Goal: Contribute content

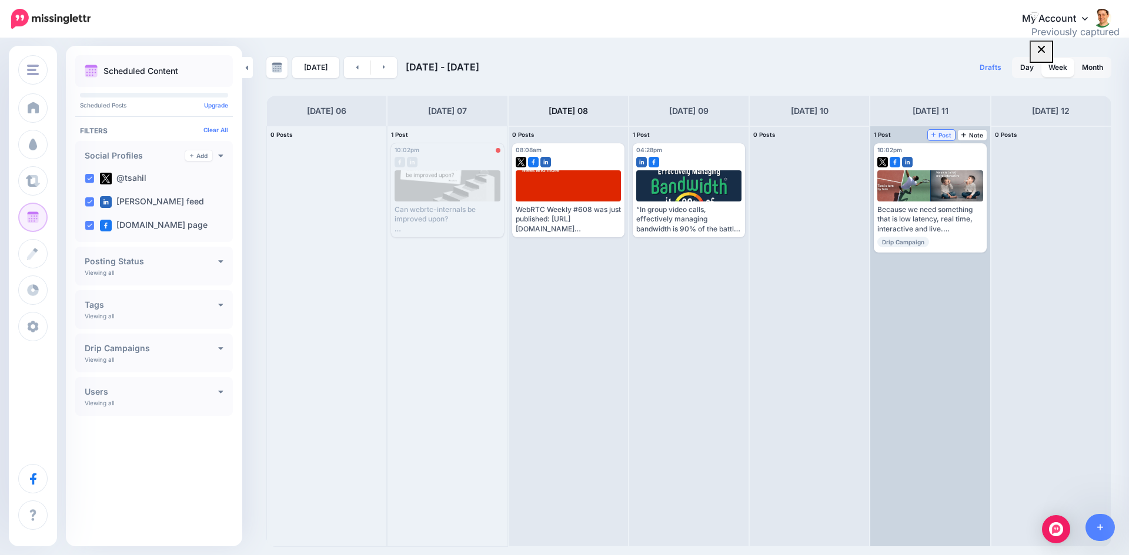
click at [940, 135] on span "Post" at bounding box center [941, 135] width 21 height 6
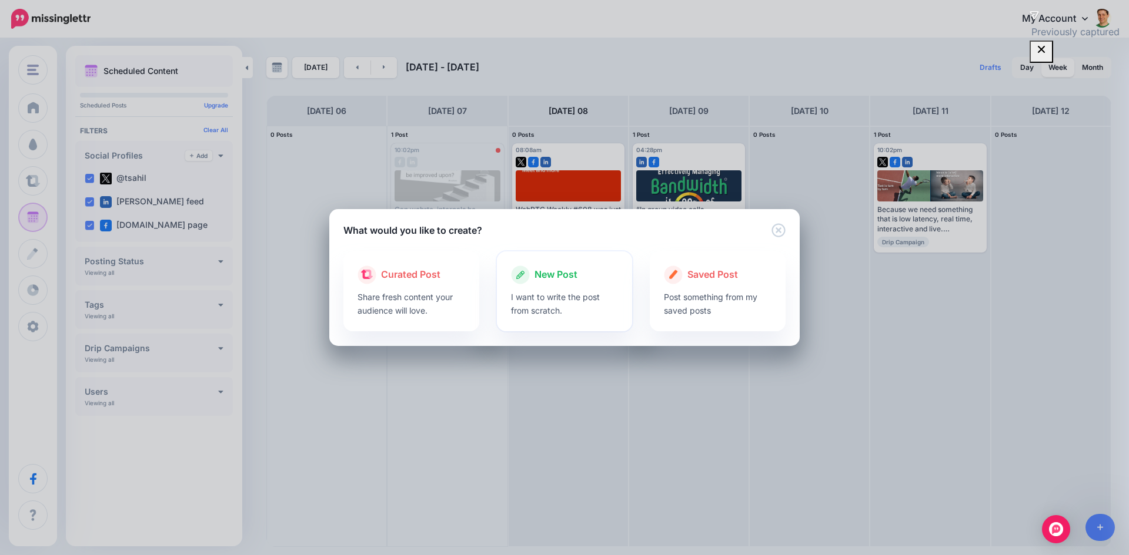
click at [527, 312] on p "I want to write the post from scratch." at bounding box center [565, 303] width 108 height 27
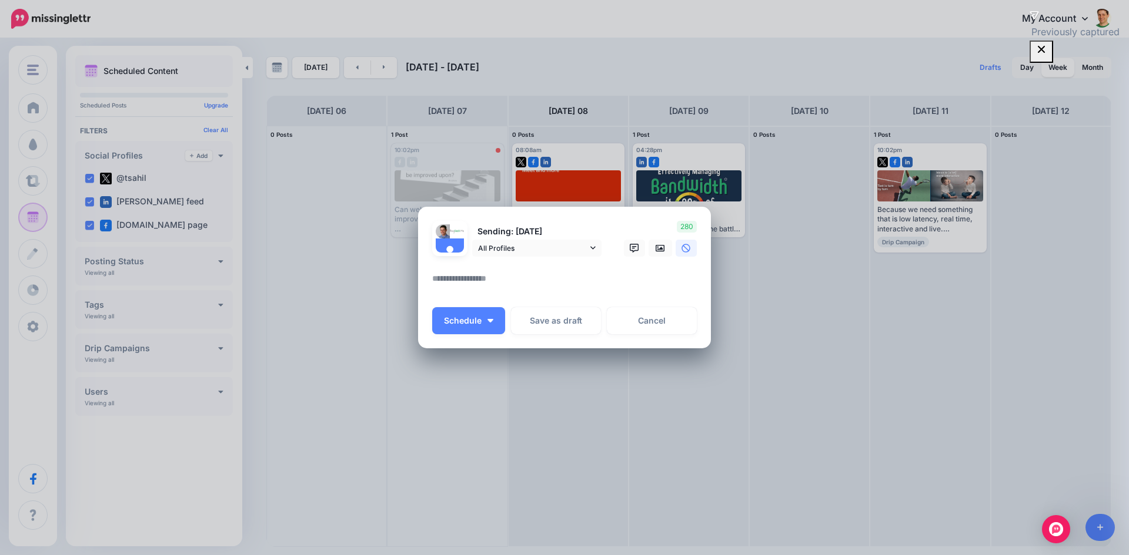
click at [506, 292] on textarea at bounding box center [567, 283] width 270 height 23
paste textarea "**********"
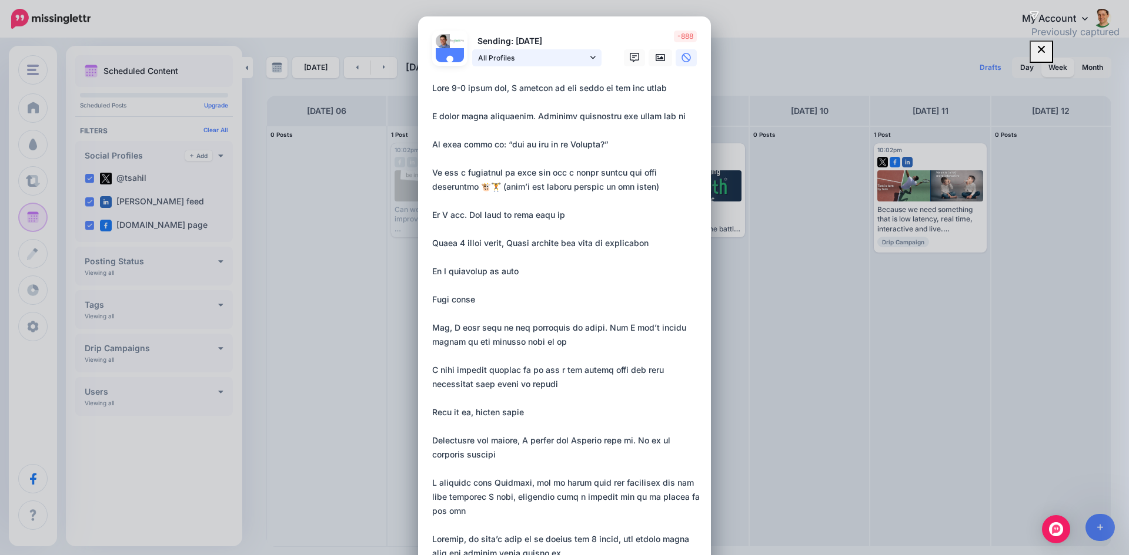
type textarea "**********"
click at [592, 56] on link "All Profiles" at bounding box center [536, 57] width 129 height 17
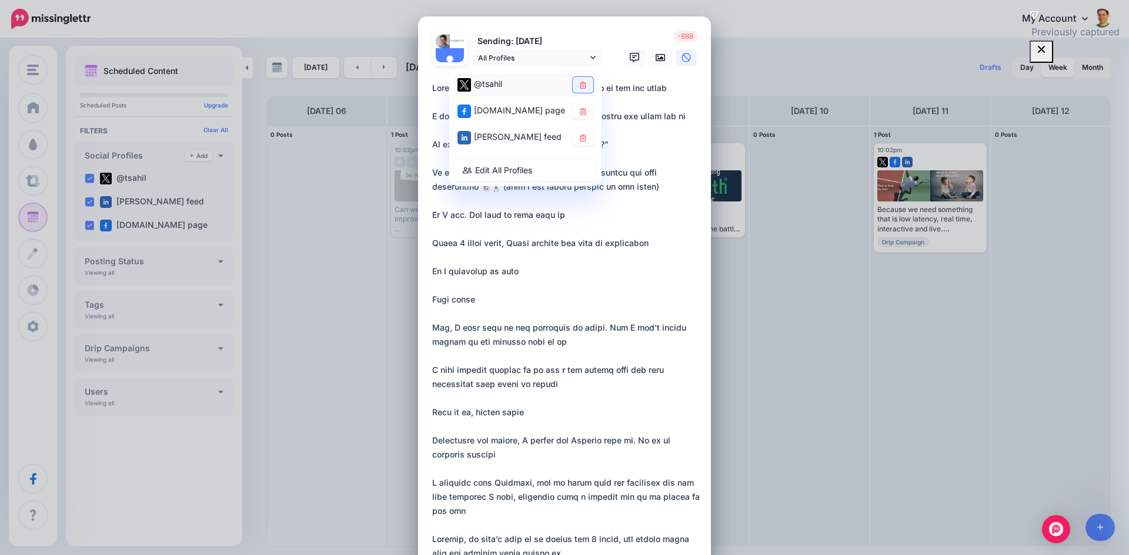
click at [577, 79] on link at bounding box center [582, 85] width 21 height 16
click at [655, 59] on icon at bounding box center [659, 57] width 9 height 7
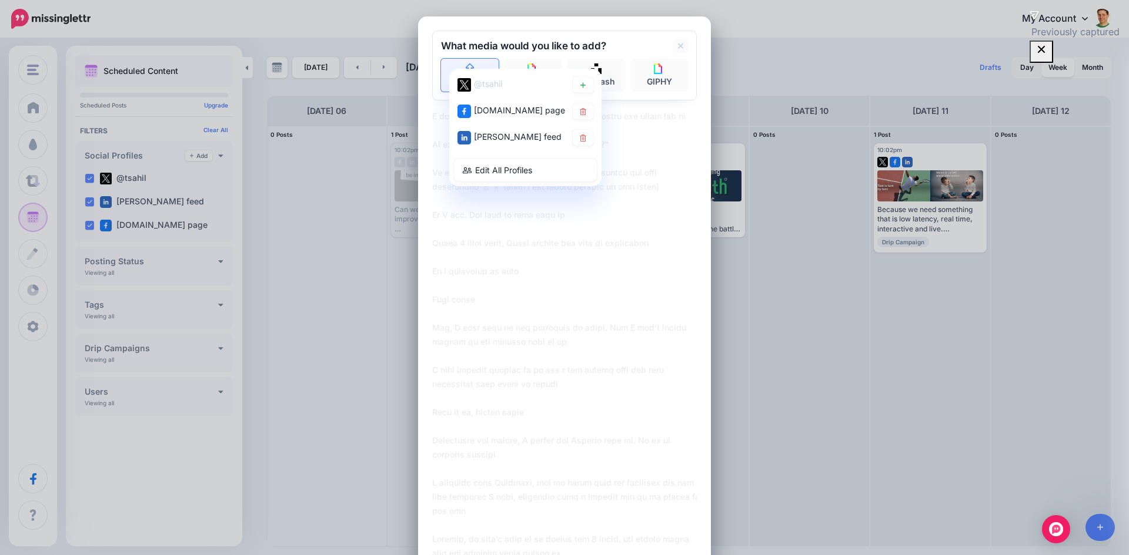
click at [450, 63] on link "Upload" at bounding box center [470, 75] width 58 height 33
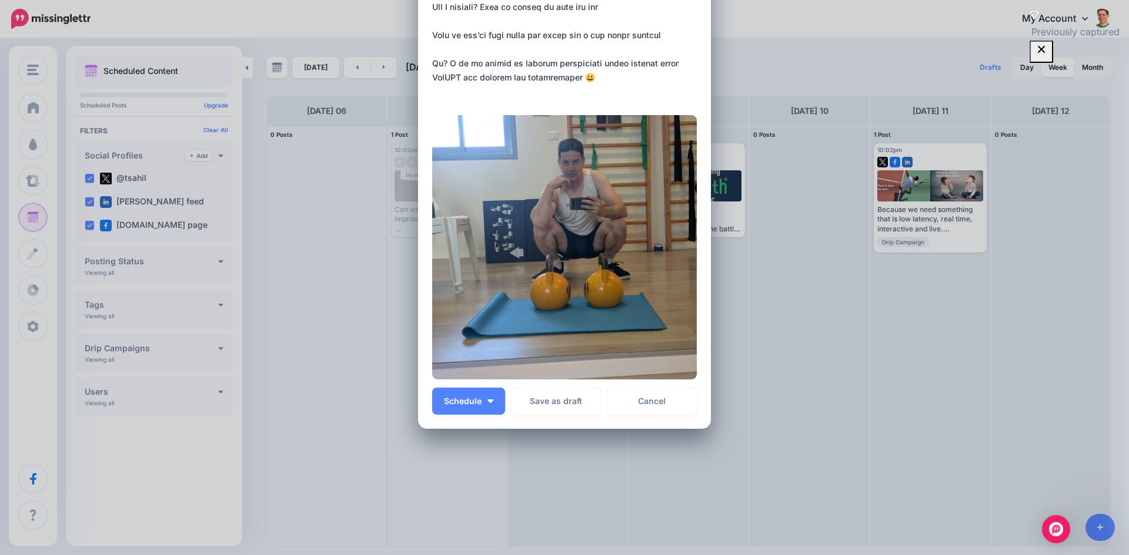
scroll to position [575, 0]
click at [456, 392] on button "Schedule" at bounding box center [468, 400] width 73 height 27
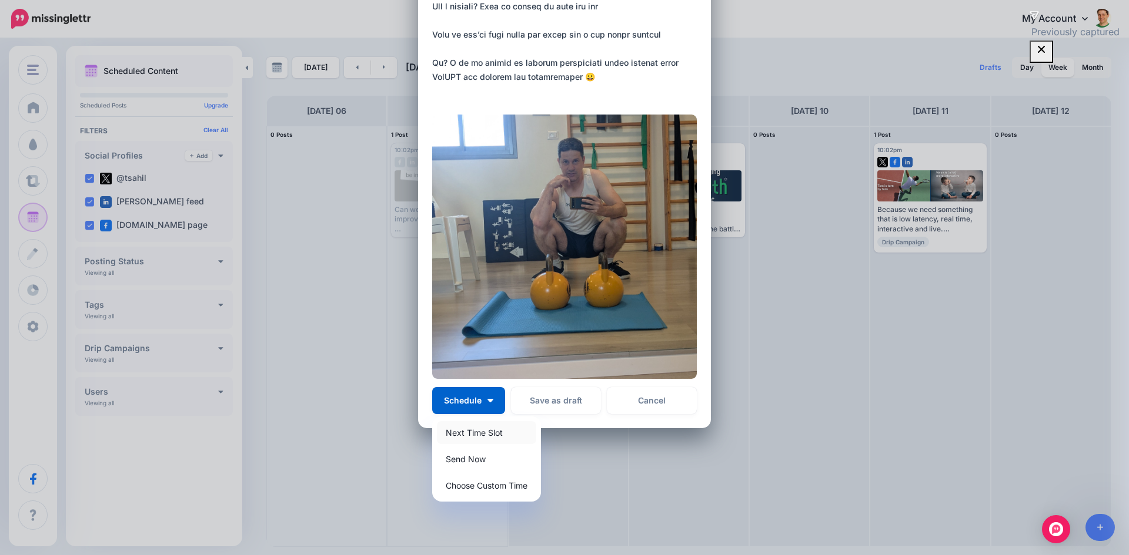
click at [470, 437] on link "Next Time Slot" at bounding box center [486, 432] width 99 height 23
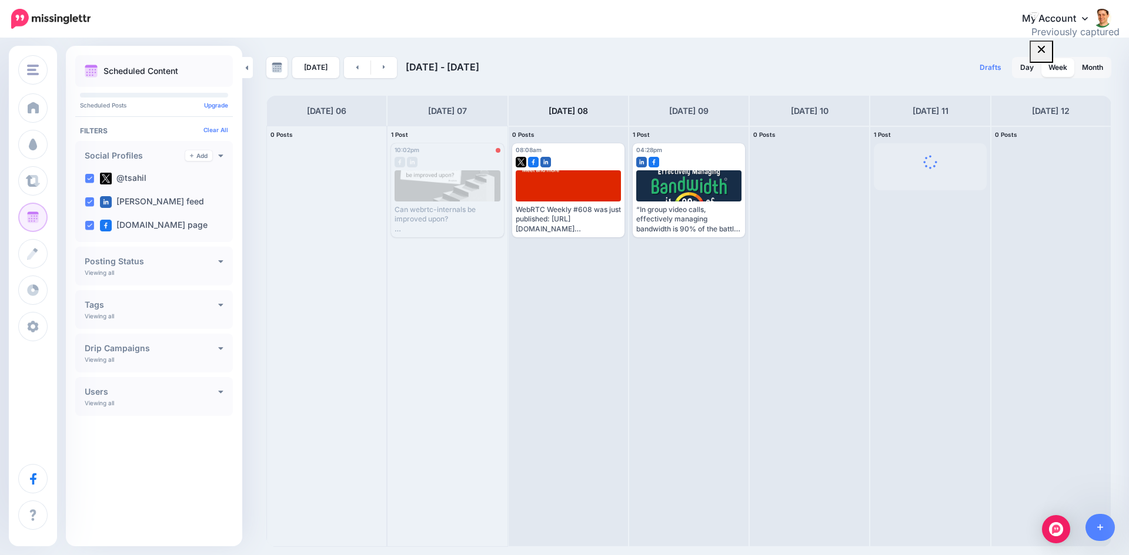
scroll to position [0, 0]
